Goal: Information Seeking & Learning: Find specific fact

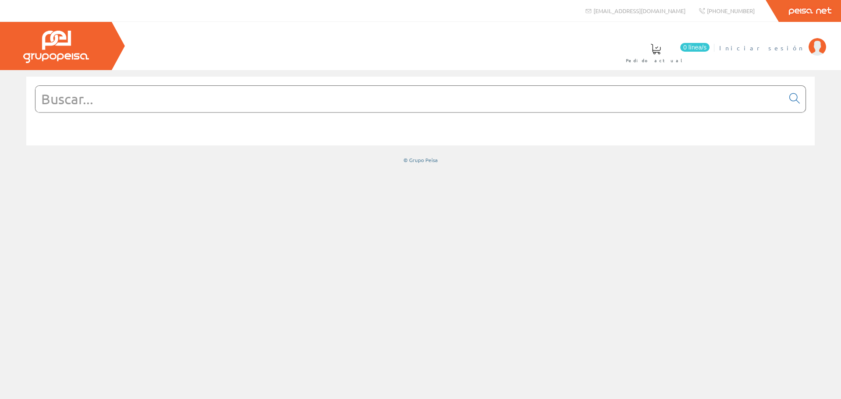
click at [801, 47] on span "Iniciar sesión" at bounding box center [761, 47] width 85 height 9
click at [132, 102] on input "text" at bounding box center [409, 99] width 748 height 26
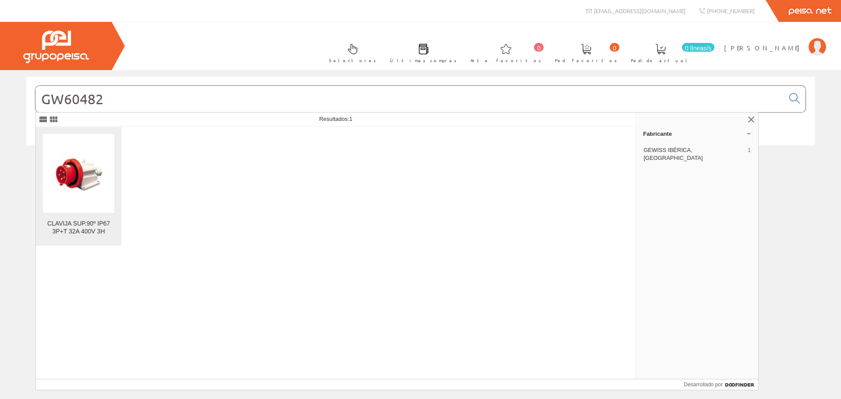
type input "GW60482"
click at [82, 180] on img at bounding box center [78, 173] width 53 height 67
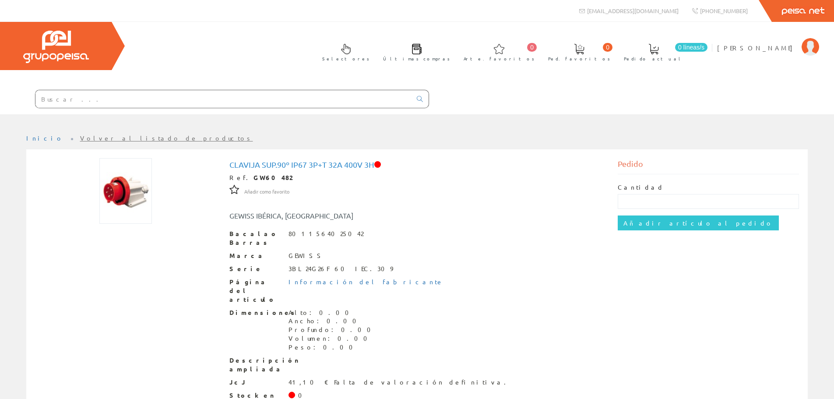
click at [94, 100] on input "text" at bounding box center [223, 99] width 376 height 18
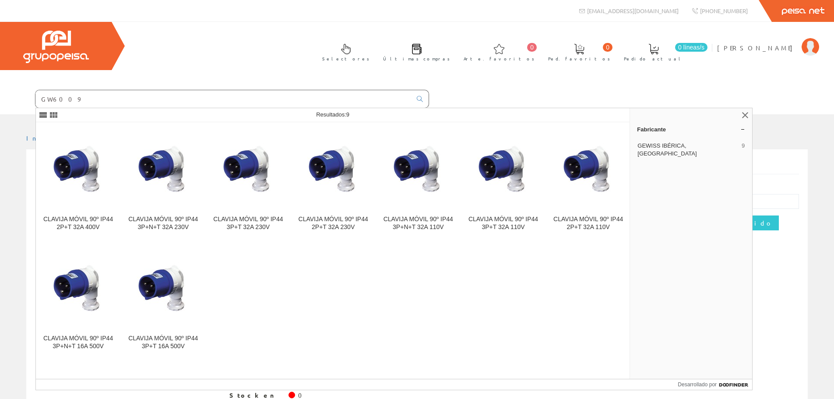
type input "GW6009"
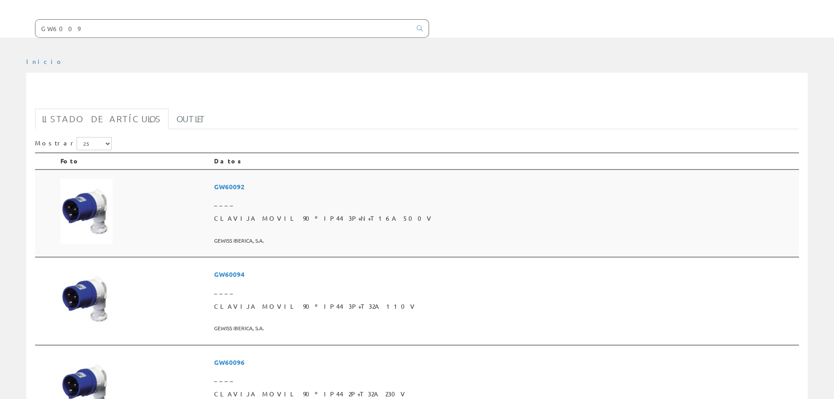
scroll to position [88, 0]
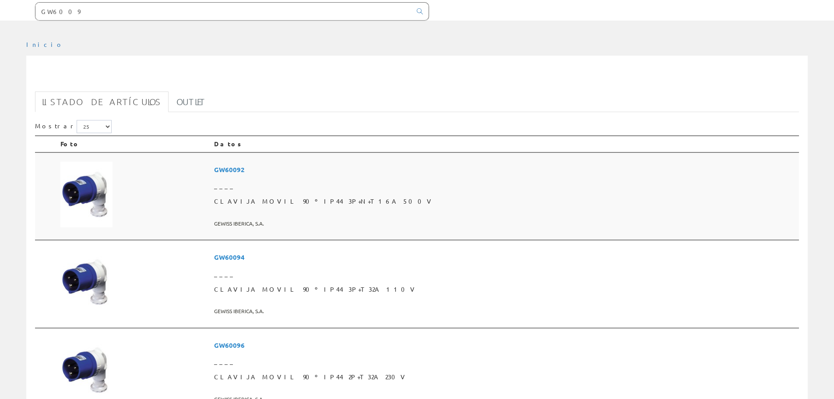
click at [140, 187] on td at bounding box center [134, 196] width 154 height 88
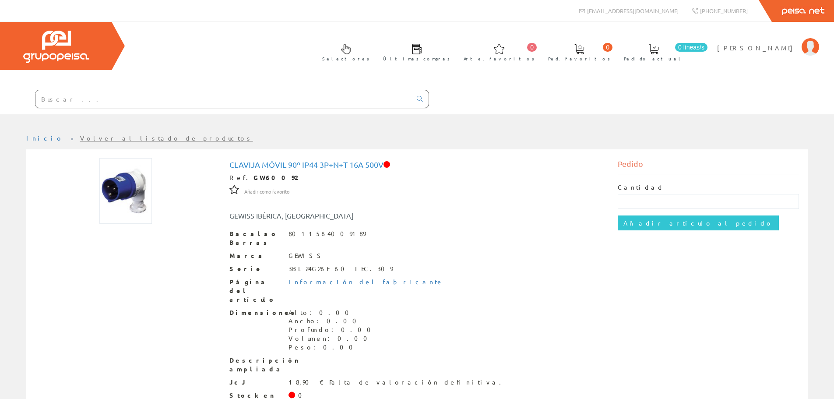
scroll to position [43, 0]
